Goal: Task Accomplishment & Management: Complete application form

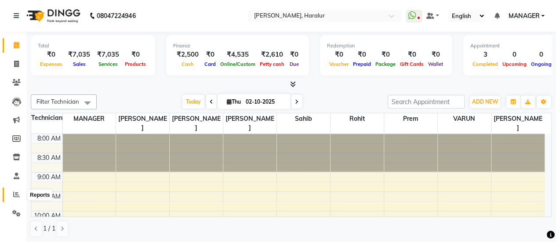
click at [18, 195] on icon at bounding box center [16, 194] width 7 height 7
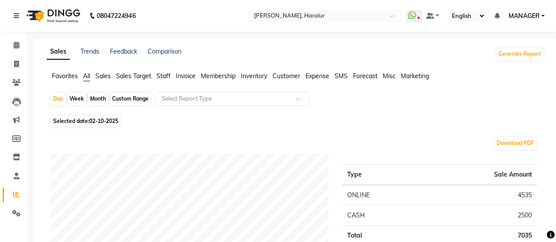
click at [100, 101] on div "Month" at bounding box center [98, 99] width 20 height 12
select select "10"
select select "2025"
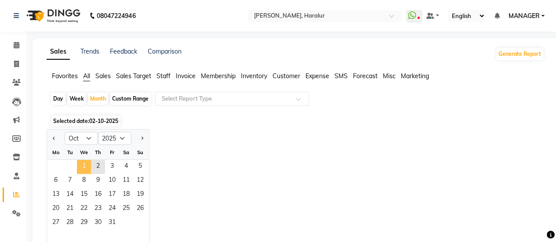
click at [84, 161] on span "1" at bounding box center [84, 167] width 14 height 14
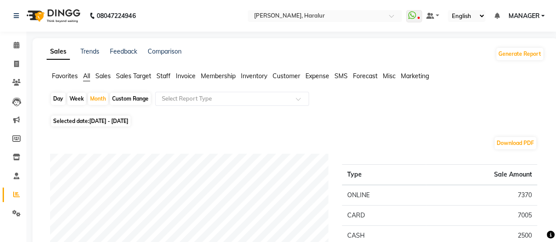
click at [163, 76] on span "Staff" at bounding box center [164, 76] width 14 height 8
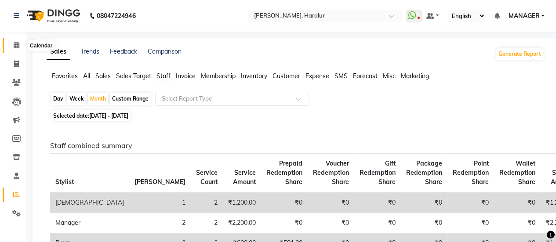
click at [17, 46] on icon at bounding box center [17, 45] width 6 height 7
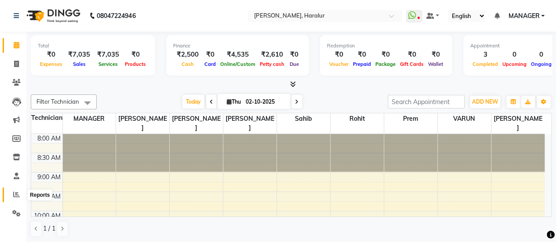
click at [16, 197] on icon at bounding box center [16, 194] width 7 height 7
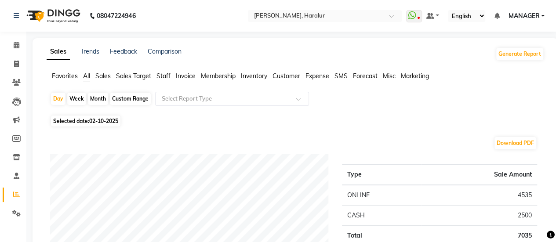
click at [162, 74] on span "Staff" at bounding box center [164, 76] width 14 height 8
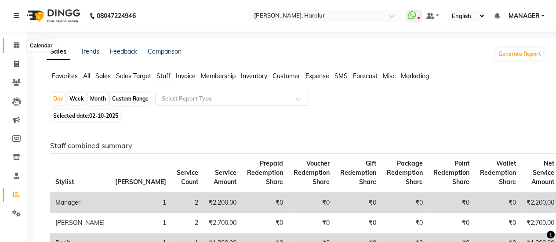
click at [15, 44] on icon at bounding box center [17, 45] width 6 height 7
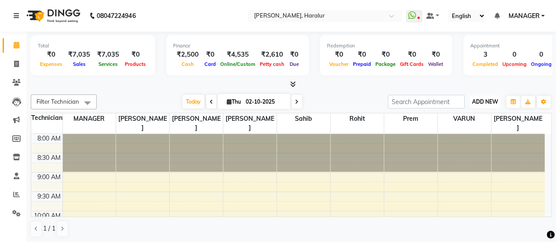
click at [478, 104] on span "ADD NEW" at bounding box center [485, 102] width 26 height 7
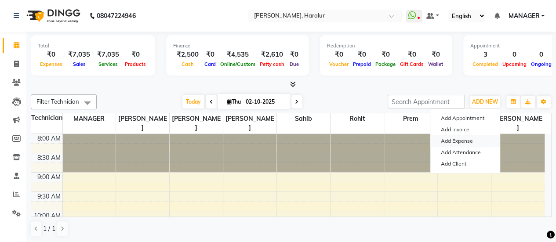
click at [450, 145] on link "Add Expense" at bounding box center [466, 140] width 70 height 11
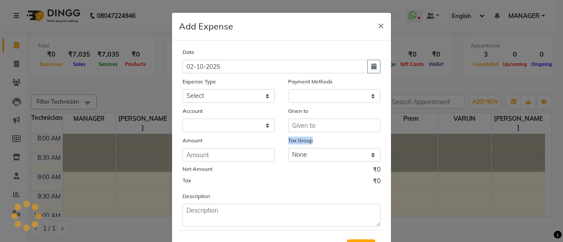
select select "1"
select select "7390"
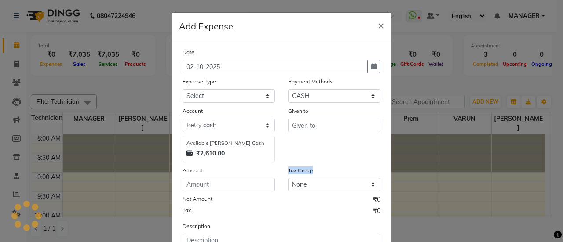
click at [450, 145] on ngb-modal-window "Add Expense × Date [DATE] Expense Type Select acetone Advance Salary bank depos…" at bounding box center [281, 121] width 563 height 242
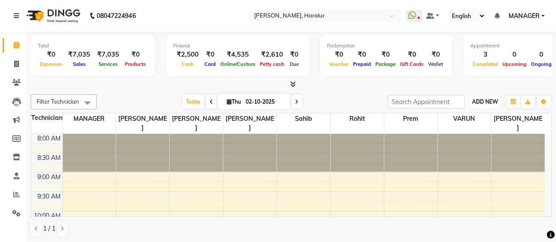
click at [473, 98] on button "ADD NEW Toggle Dropdown" at bounding box center [485, 102] width 30 height 12
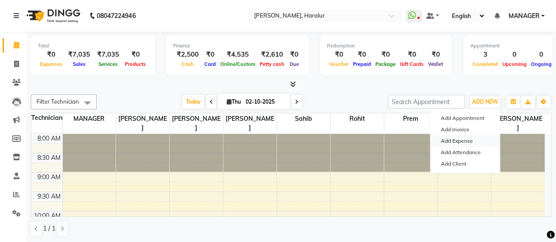
click at [463, 143] on link "Add Expense" at bounding box center [466, 140] width 70 height 11
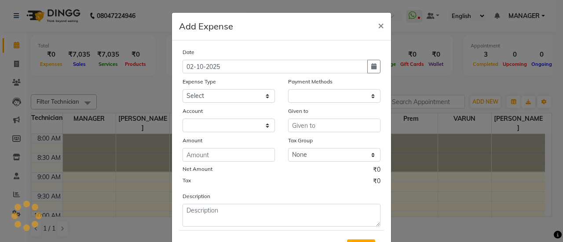
select select "1"
select select "7390"
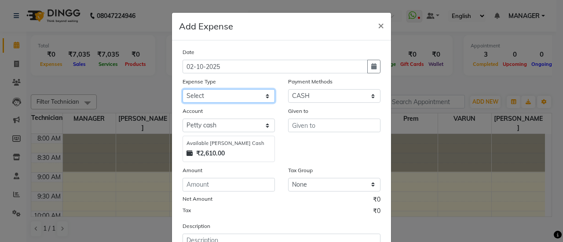
click at [222, 99] on select "Select acetone Advance Salary bank deposite Battery cell BBMP Beauty products B…" at bounding box center [229, 96] width 92 height 14
select select "11149"
click at [183, 89] on select "Select acetone Advance Salary bank deposite Battery cell BBMP Beauty products B…" at bounding box center [229, 96] width 92 height 14
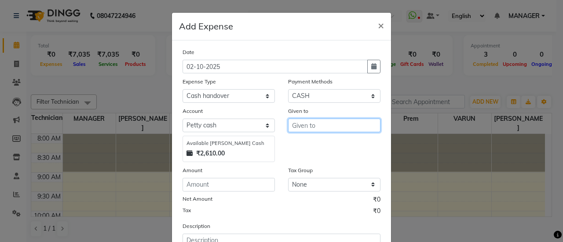
click at [308, 127] on input "text" at bounding box center [334, 126] width 92 height 14
type input "lata mam"
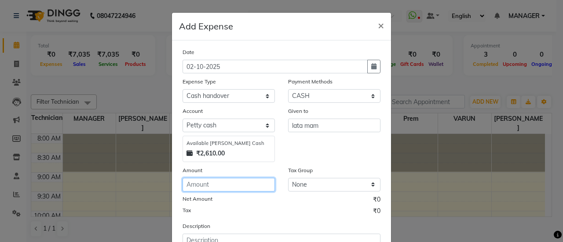
click at [194, 183] on input "number" at bounding box center [229, 185] width 92 height 14
type input "2000"
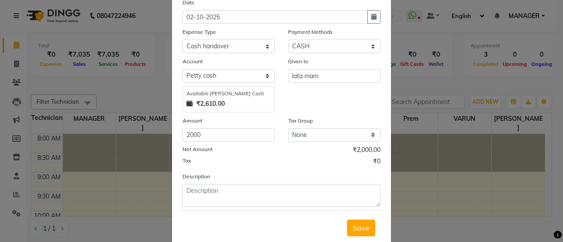
scroll to position [71, 0]
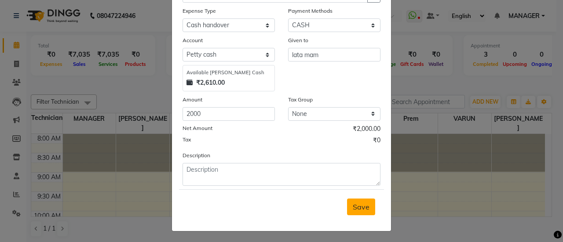
click at [362, 203] on span "Save" at bounding box center [361, 207] width 17 height 9
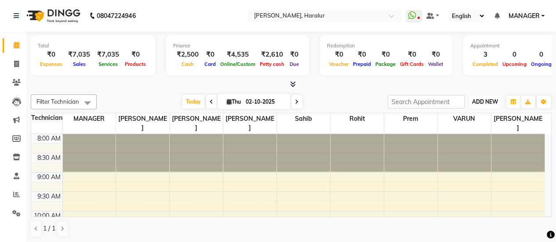
click at [488, 99] on span "ADD NEW" at bounding box center [485, 102] width 26 height 7
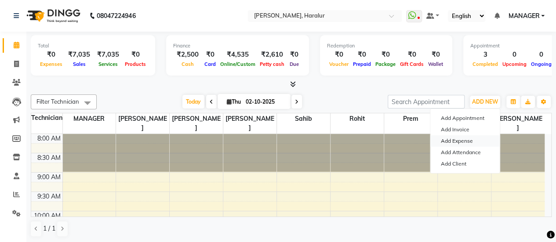
click at [462, 146] on link "Add Expense" at bounding box center [466, 140] width 70 height 11
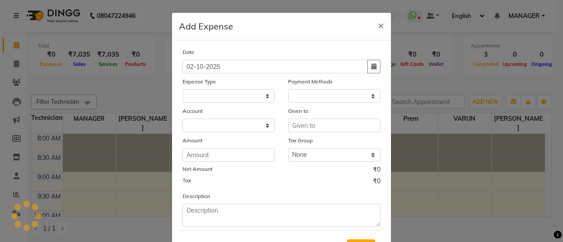
select select "1"
select select "7390"
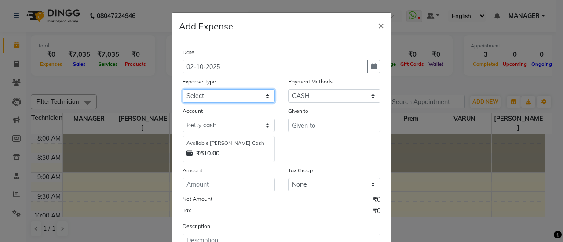
click at [230, 92] on select "Select acetone Advance Salary bank deposite Battery cell BBMP Beauty products B…" at bounding box center [229, 96] width 92 height 14
select select "3130"
click at [183, 89] on select "Select acetone Advance Salary bank deposite Battery cell BBMP Beauty products B…" at bounding box center [229, 96] width 92 height 14
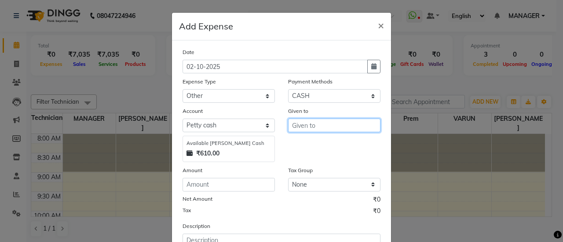
click at [344, 124] on input "text" at bounding box center [334, 126] width 92 height 14
type input "[PERSON_NAME]"
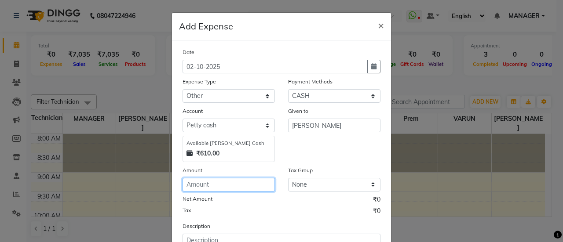
click at [198, 186] on input "number" at bounding box center [229, 185] width 92 height 14
type input "265"
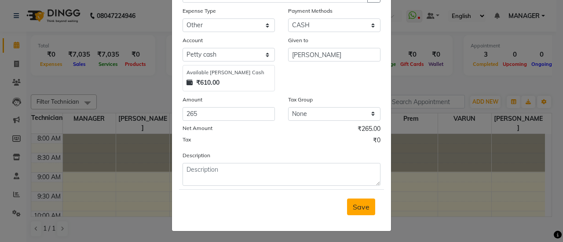
click at [365, 199] on button "Save" at bounding box center [361, 207] width 28 height 17
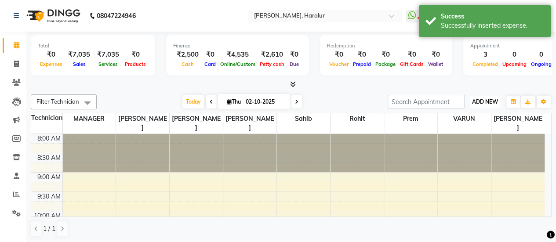
click at [480, 107] on button "ADD NEW Toggle Dropdown" at bounding box center [485, 102] width 30 height 12
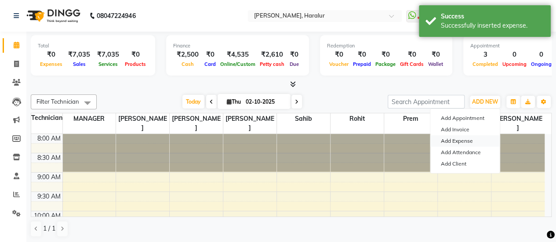
click at [450, 137] on link "Add Expense" at bounding box center [466, 140] width 70 height 11
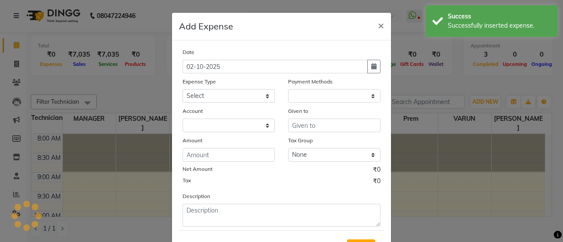
select select "1"
select select "7390"
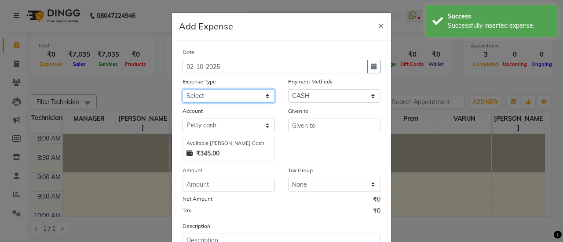
click at [251, 92] on select "Select acetone Advance Salary bank deposite Battery cell BBMP Beauty products B…" at bounding box center [229, 96] width 92 height 14
select select "22808"
click at [183, 89] on select "Select acetone Advance Salary bank deposite Battery cell BBMP Beauty products B…" at bounding box center [229, 96] width 92 height 14
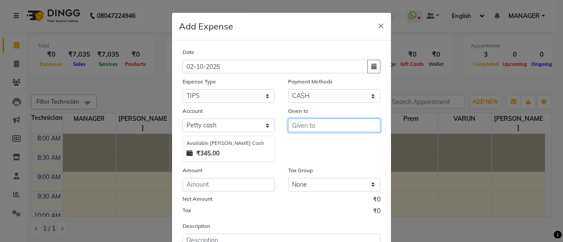
click at [324, 131] on input "text" at bounding box center [334, 126] width 92 height 14
click at [315, 145] on span "[PERSON_NAME]" at bounding box center [328, 144] width 59 height 9
type input "[PERSON_NAME]"
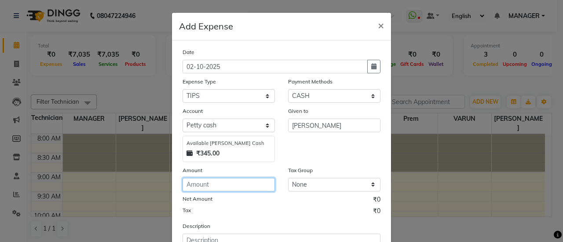
click at [234, 183] on input "number" at bounding box center [229, 185] width 92 height 14
type input "100"
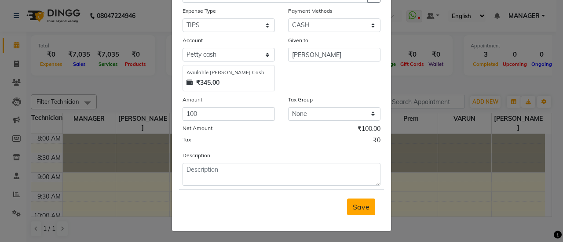
click at [354, 211] on button "Save" at bounding box center [361, 207] width 28 height 17
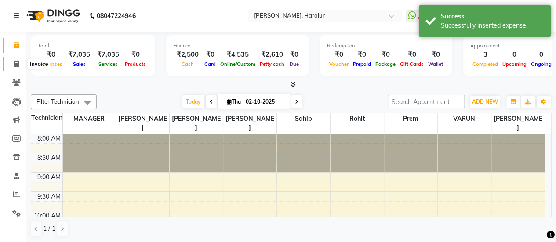
click at [18, 66] on icon at bounding box center [16, 64] width 5 height 7
select select "service"
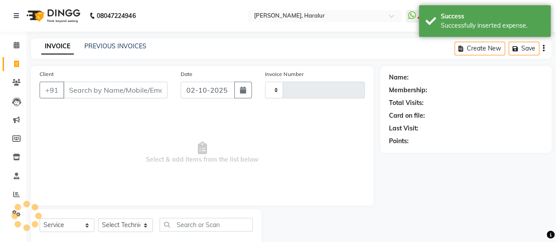
type input "0571"
select select "8259"
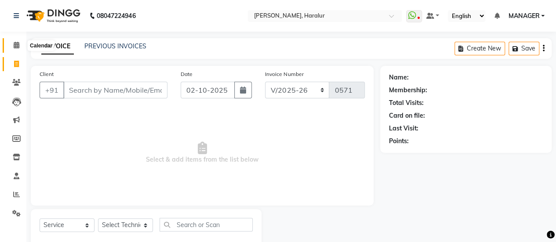
click at [20, 46] on span at bounding box center [16, 45] width 15 height 10
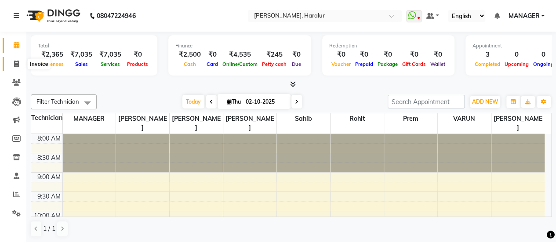
click at [12, 62] on span at bounding box center [16, 64] width 15 height 10
select select "service"
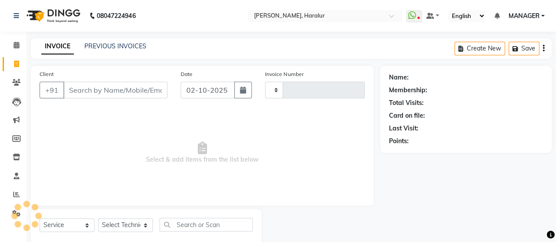
type input "0571"
select select "8259"
click at [96, 44] on link "PREVIOUS INVOICES" at bounding box center [115, 46] width 62 height 8
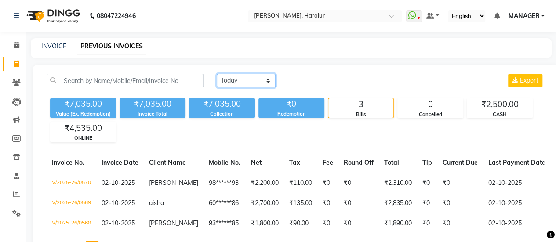
click at [238, 87] on select "[DATE] [DATE] Custom Range" at bounding box center [246, 81] width 59 height 14
click at [237, 80] on select "[DATE] [DATE] Custom Range" at bounding box center [246, 81] width 59 height 14
select select "[DATE]"
click at [217, 74] on select "[DATE] [DATE] Custom Range" at bounding box center [246, 81] width 59 height 14
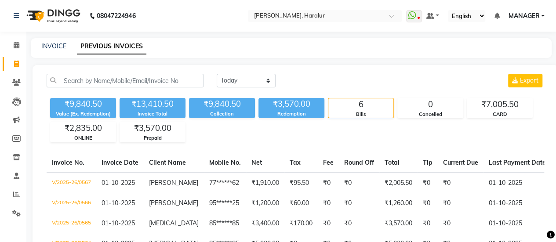
click at [10, 54] on li "Calendar" at bounding box center [13, 45] width 26 height 19
click at [11, 50] on span at bounding box center [16, 45] width 15 height 10
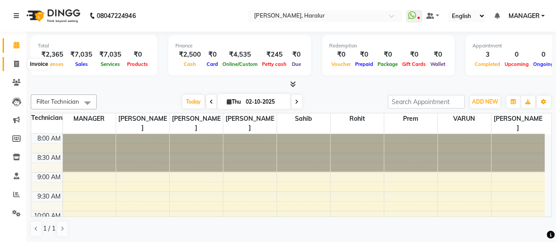
click at [16, 62] on icon at bounding box center [16, 64] width 5 height 7
select select "service"
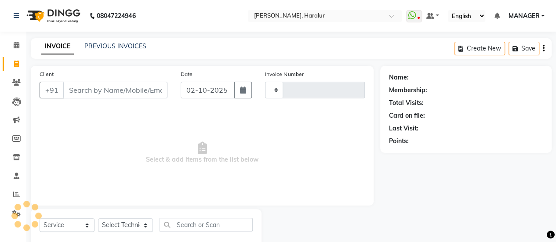
type input "0571"
select select "8259"
click at [104, 50] on link "PREVIOUS INVOICES" at bounding box center [115, 46] width 62 height 8
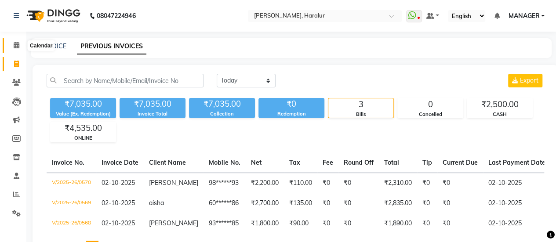
click at [20, 44] on span at bounding box center [16, 45] width 15 height 10
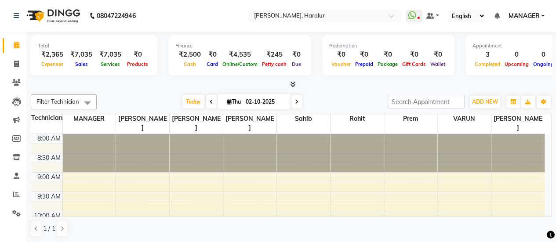
click at [20, 44] on span at bounding box center [16, 45] width 15 height 10
click at [292, 82] on icon at bounding box center [293, 84] width 6 height 7
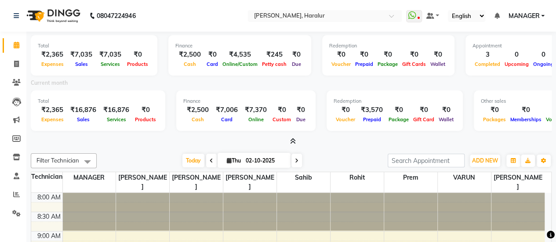
click at [278, 96] on div "Finance ₹2,500 Cash ₹7,006 Card ₹7,370 Online ₹0 Custom ₹0 Due" at bounding box center [245, 111] width 139 height 40
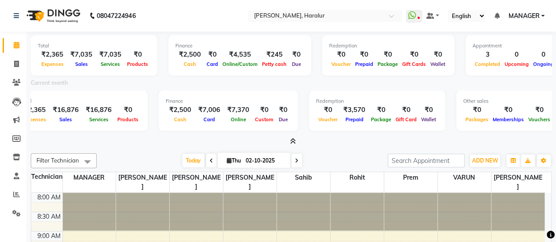
scroll to position [0, 84]
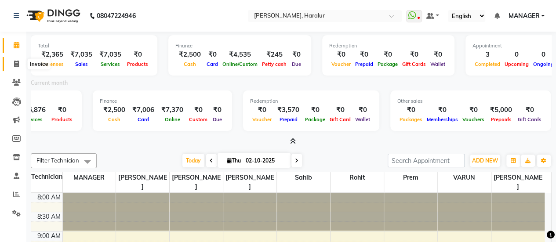
drag, startPoint x: 18, startPoint y: 55, endPoint x: 13, endPoint y: 68, distance: 13.4
click at [13, 68] on li "Invoice" at bounding box center [13, 64] width 26 height 19
click at [13, 68] on span at bounding box center [16, 64] width 15 height 10
select select "8259"
select select "service"
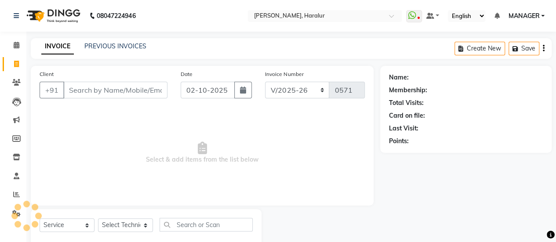
scroll to position [22, 0]
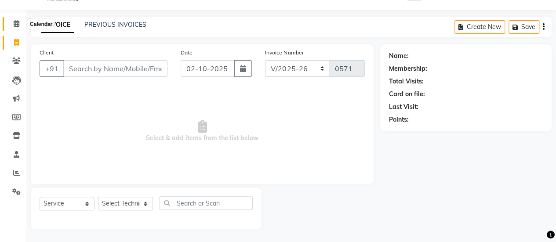
click at [16, 19] on span at bounding box center [16, 24] width 15 height 10
